Goal: Task Accomplishment & Management: Manage account settings

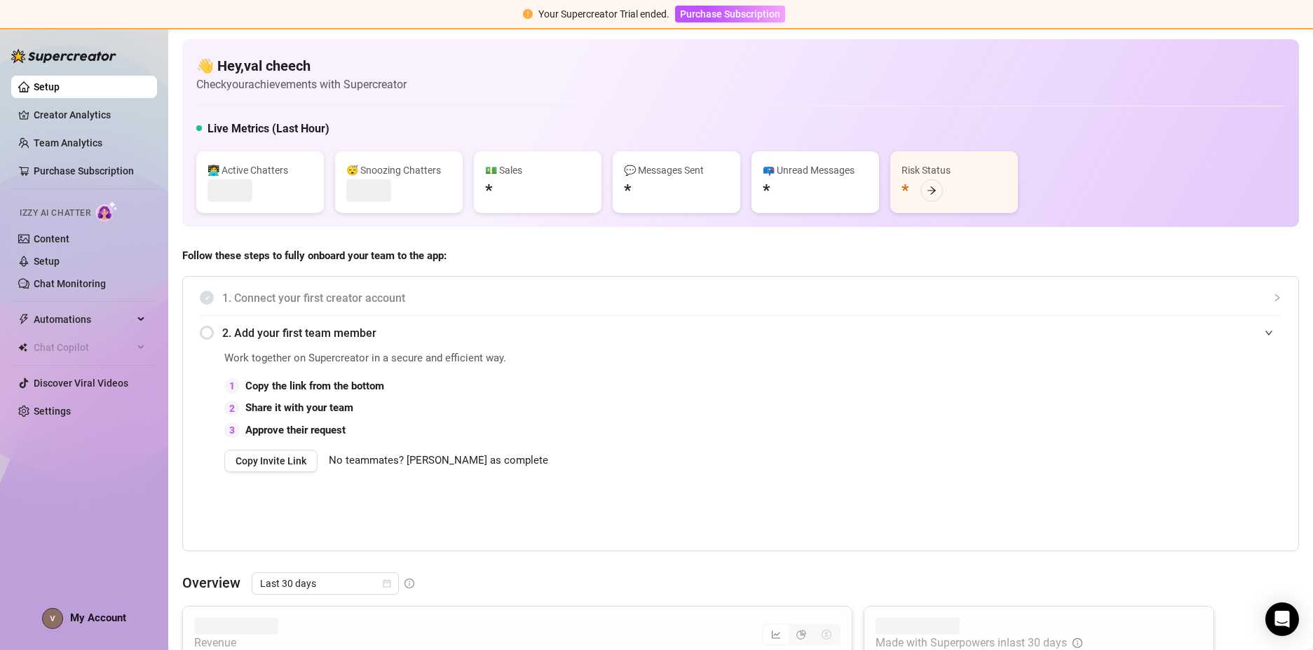
click at [633, 15] on span "Your Supercreator Trial ended." at bounding box center [603, 13] width 131 height 11
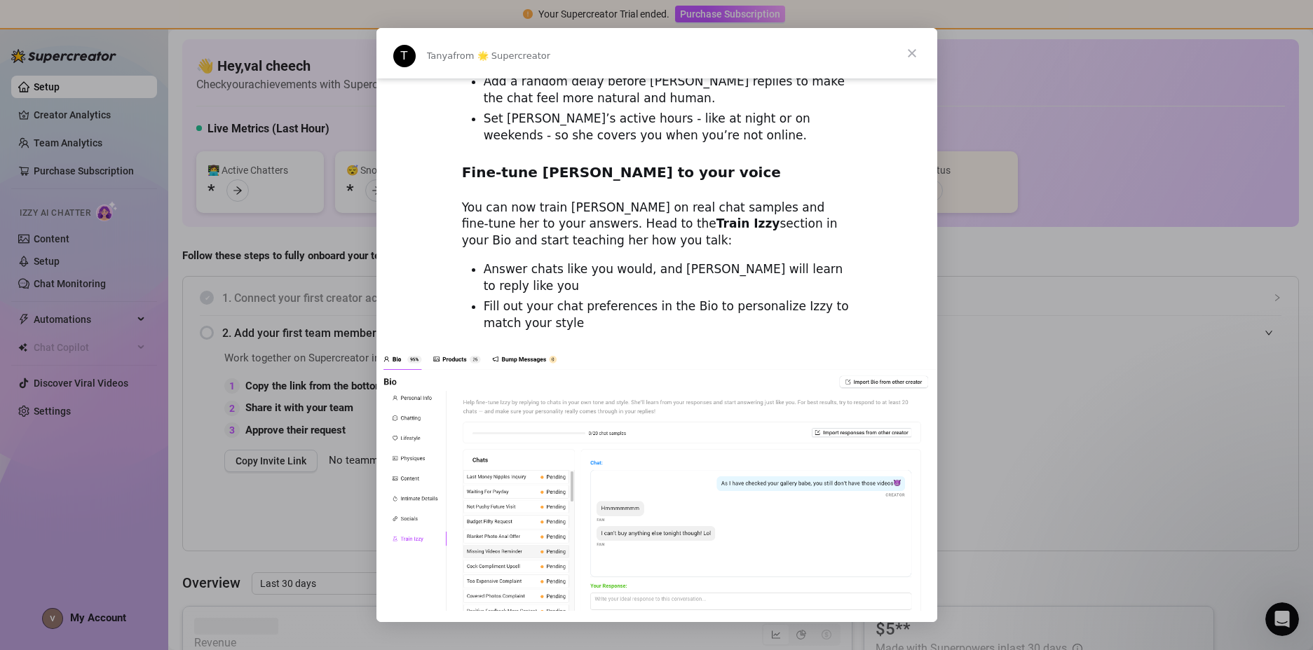
scroll to position [1793, 0]
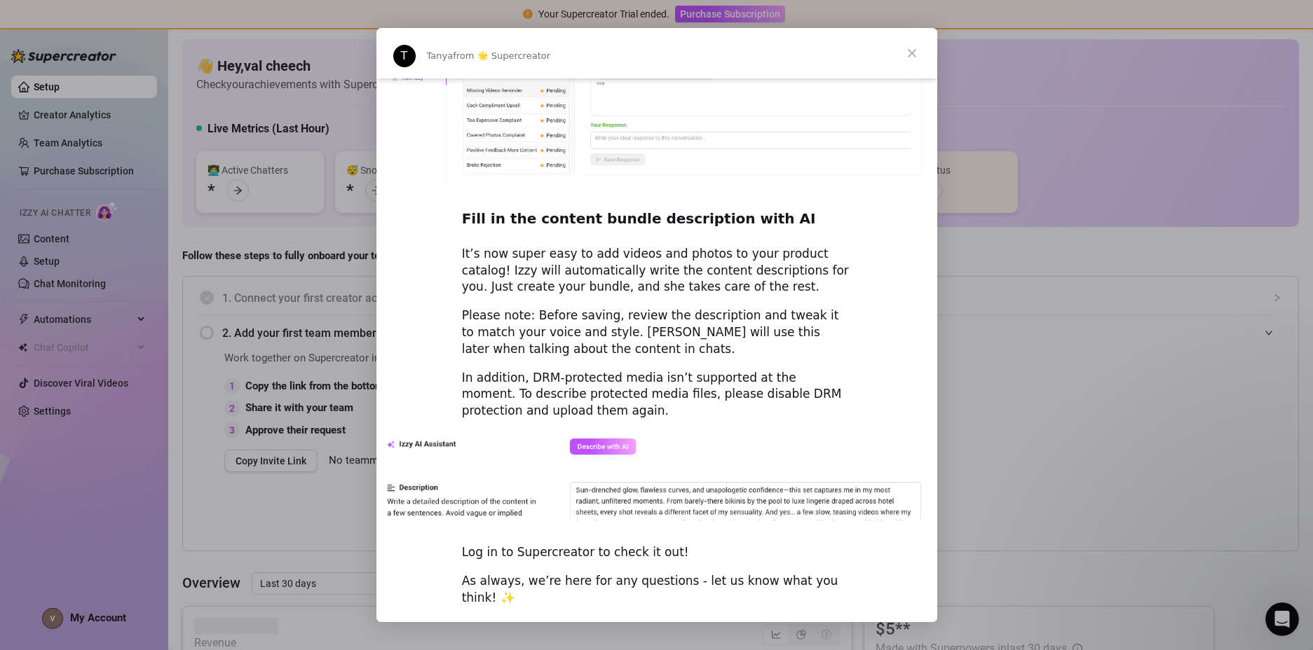
click at [923, 46] on span "Close" at bounding box center [912, 53] width 50 height 50
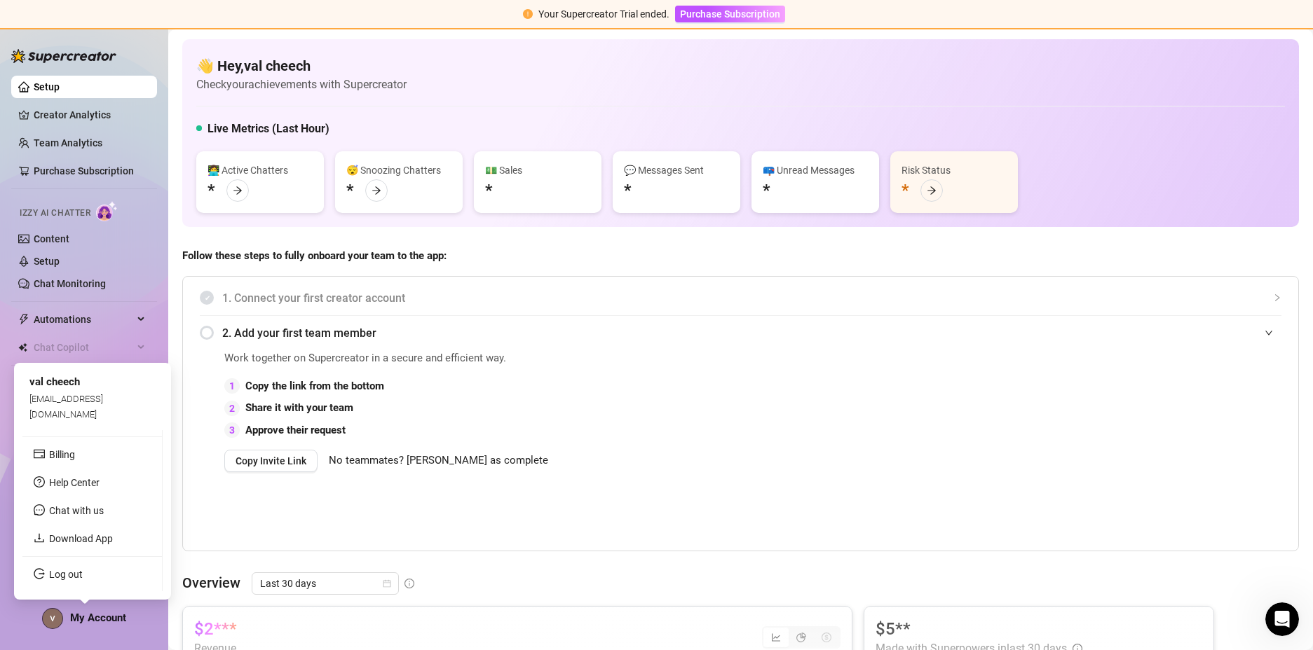
click at [97, 622] on span "My Account" at bounding box center [98, 618] width 56 height 13
click at [107, 617] on span "My Account" at bounding box center [98, 618] width 56 height 13
click at [81, 573] on link "Log out" at bounding box center [66, 574] width 34 height 11
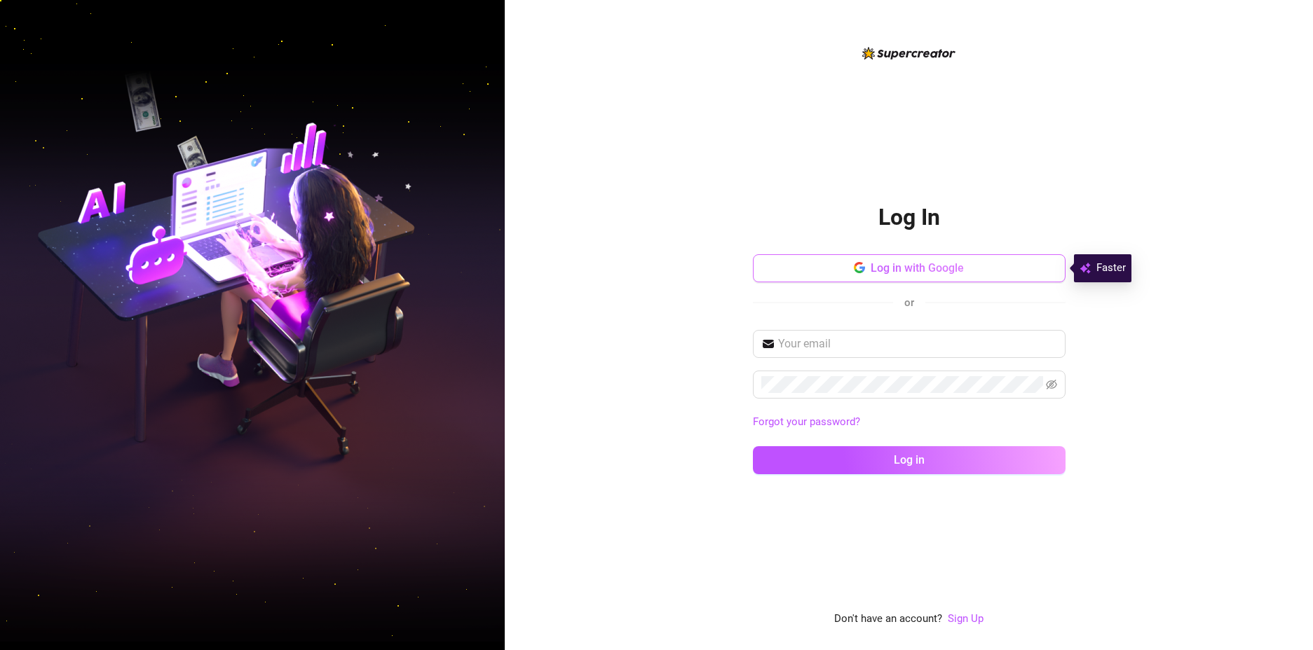
click at [914, 270] on span "Log in with Google" at bounding box center [917, 267] width 93 height 13
